Goal: Task Accomplishment & Management: Manage account settings

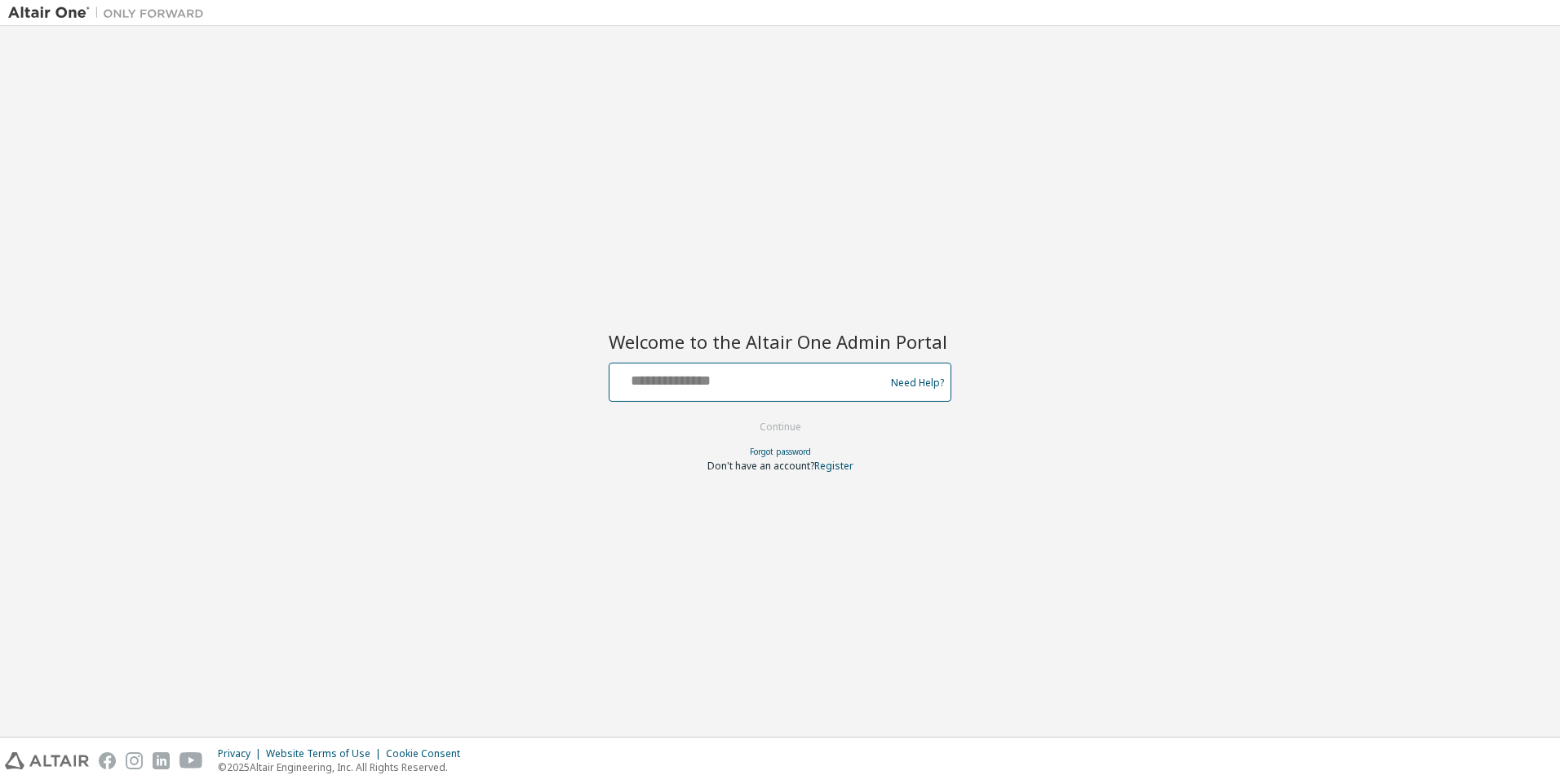
click at [646, 369] on input "text" at bounding box center [749, 379] width 266 height 24
type input "**********"
click at [788, 435] on button "Continue" at bounding box center [780, 427] width 76 height 25
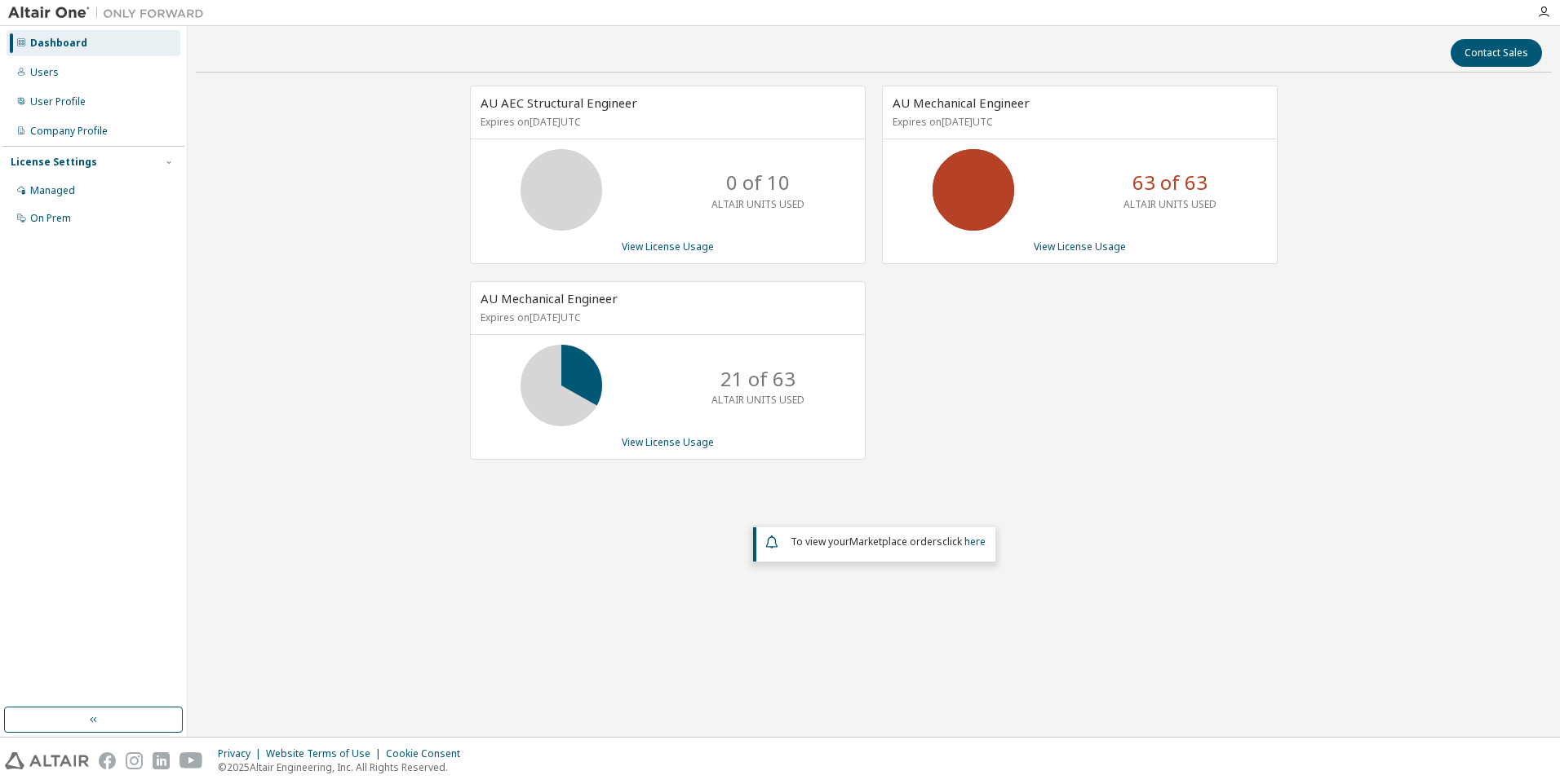
click at [364, 599] on div "Contact Sales AU AEC Structural Engineer Expires on June 30, 2026 UTC 0 of 10 A…" at bounding box center [874, 382] width 1356 height 695
